Goal: Task Accomplishment & Management: Manage account settings

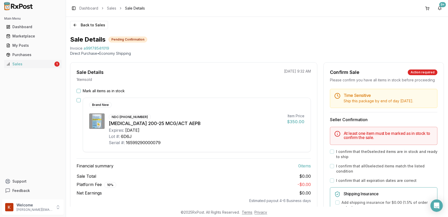
click at [77, 92] on button "Mark all items as in stock" at bounding box center [79, 91] width 4 height 4
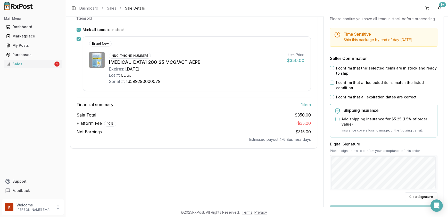
scroll to position [70, 0]
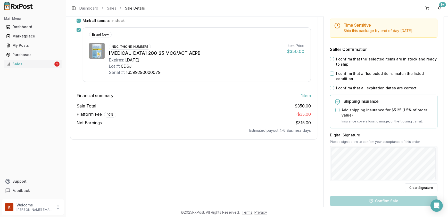
click at [330, 61] on button "I confirm that the 1 selected items are in stock and ready to ship" at bounding box center [332, 59] width 4 height 4
click at [331, 76] on button "I confirm that all 1 selected items match the listed condition" at bounding box center [332, 73] width 4 height 4
click at [327, 90] on div "Time Sensitive Ship this package by end of day [DATE] . Seller Confirmation I c…" at bounding box center [384, 135] width 120 height 233
click at [330, 90] on button "I confirm that all expiration dates are correct" at bounding box center [332, 88] width 4 height 4
click at [336, 112] on button "Add shipping insurance for $5.25 ( 1.5 % of order value)" at bounding box center [337, 110] width 4 height 4
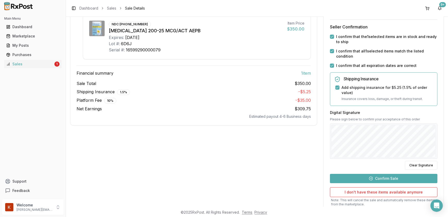
scroll to position [117, 0]
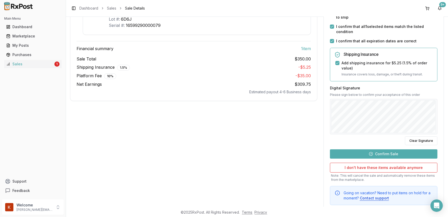
click at [387, 158] on button "Confirm Sale" at bounding box center [383, 153] width 107 height 9
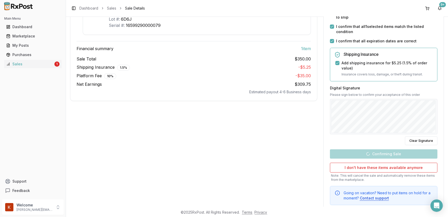
scroll to position [23, 0]
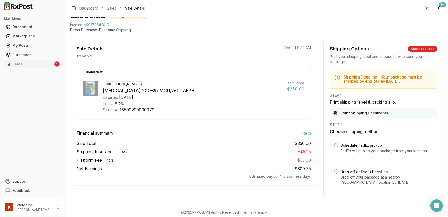
click at [364, 112] on button "Print Shipping Documents" at bounding box center [383, 113] width 107 height 10
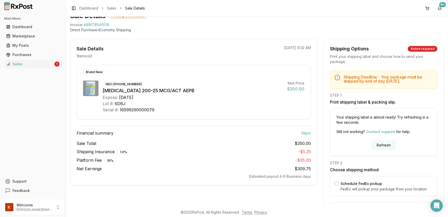
click at [377, 145] on button "Refresh" at bounding box center [383, 144] width 23 height 9
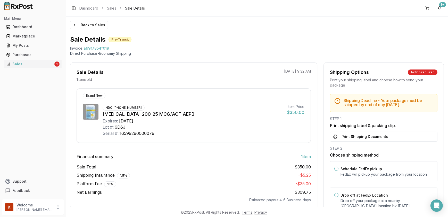
click at [366, 134] on button "Print Shipping Documents" at bounding box center [383, 136] width 107 height 10
